Goal: Navigation & Orientation: Find specific page/section

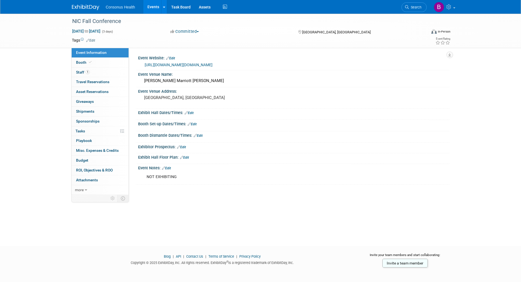
click at [153, 7] on link "Events" at bounding box center [153, 7] width 20 height 14
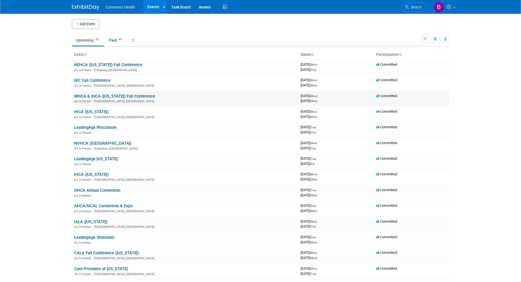
click at [96, 95] on link "WHCA & IHCA ([US_STATE]) Fall Conference" at bounding box center [114, 96] width 81 height 5
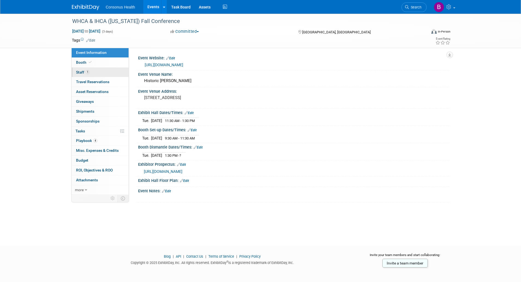
click at [80, 72] on span "Staff 1" at bounding box center [83, 72] width 14 height 4
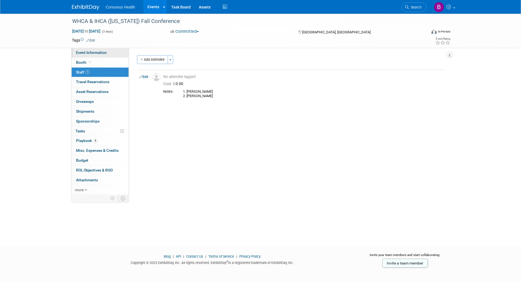
click at [82, 52] on span "Event Information" at bounding box center [91, 52] width 31 height 4
